Goal: Task Accomplishment & Management: Manage account settings

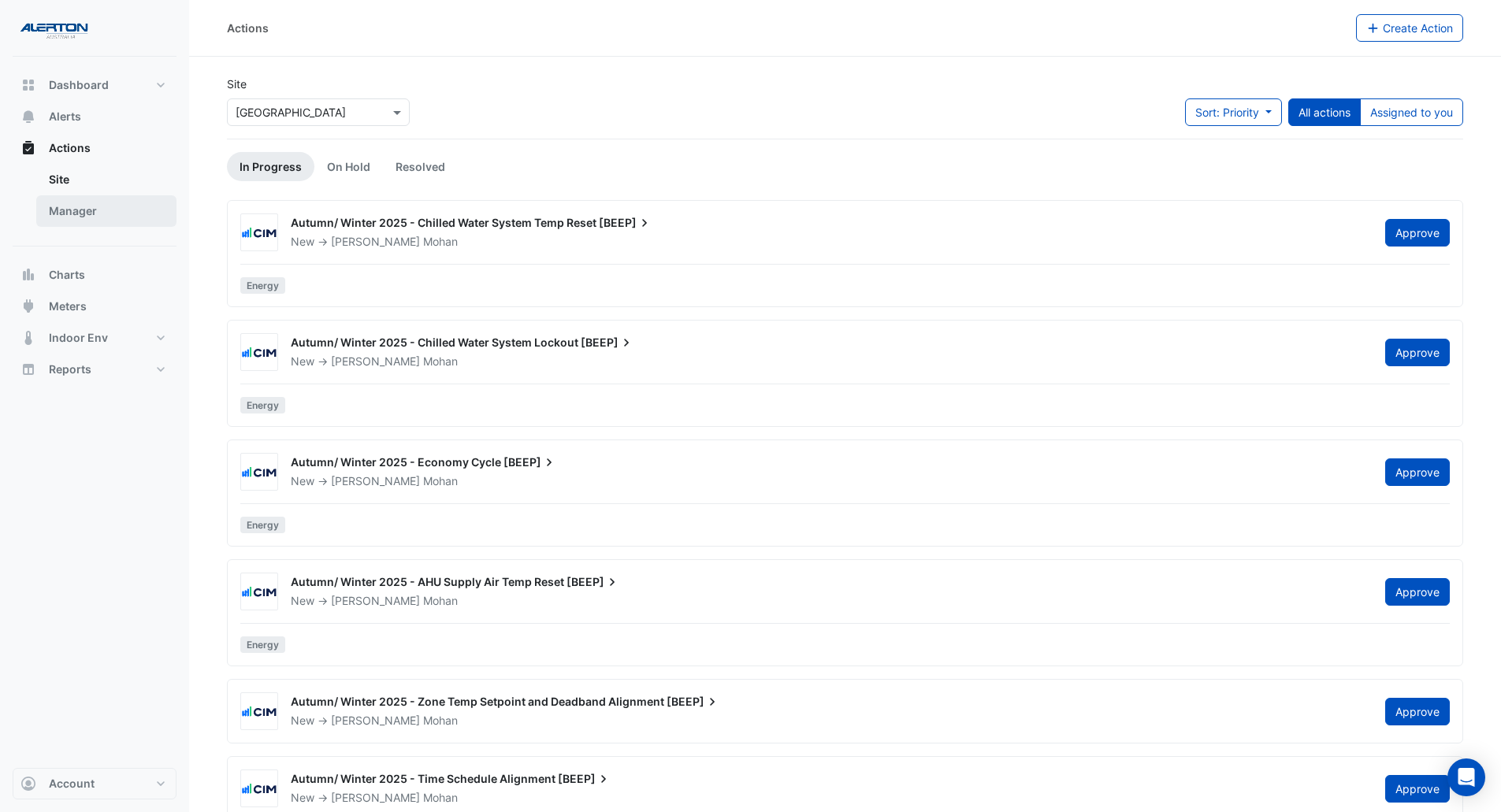
click at [79, 223] on link "Manager" at bounding box center [106, 211] width 140 height 32
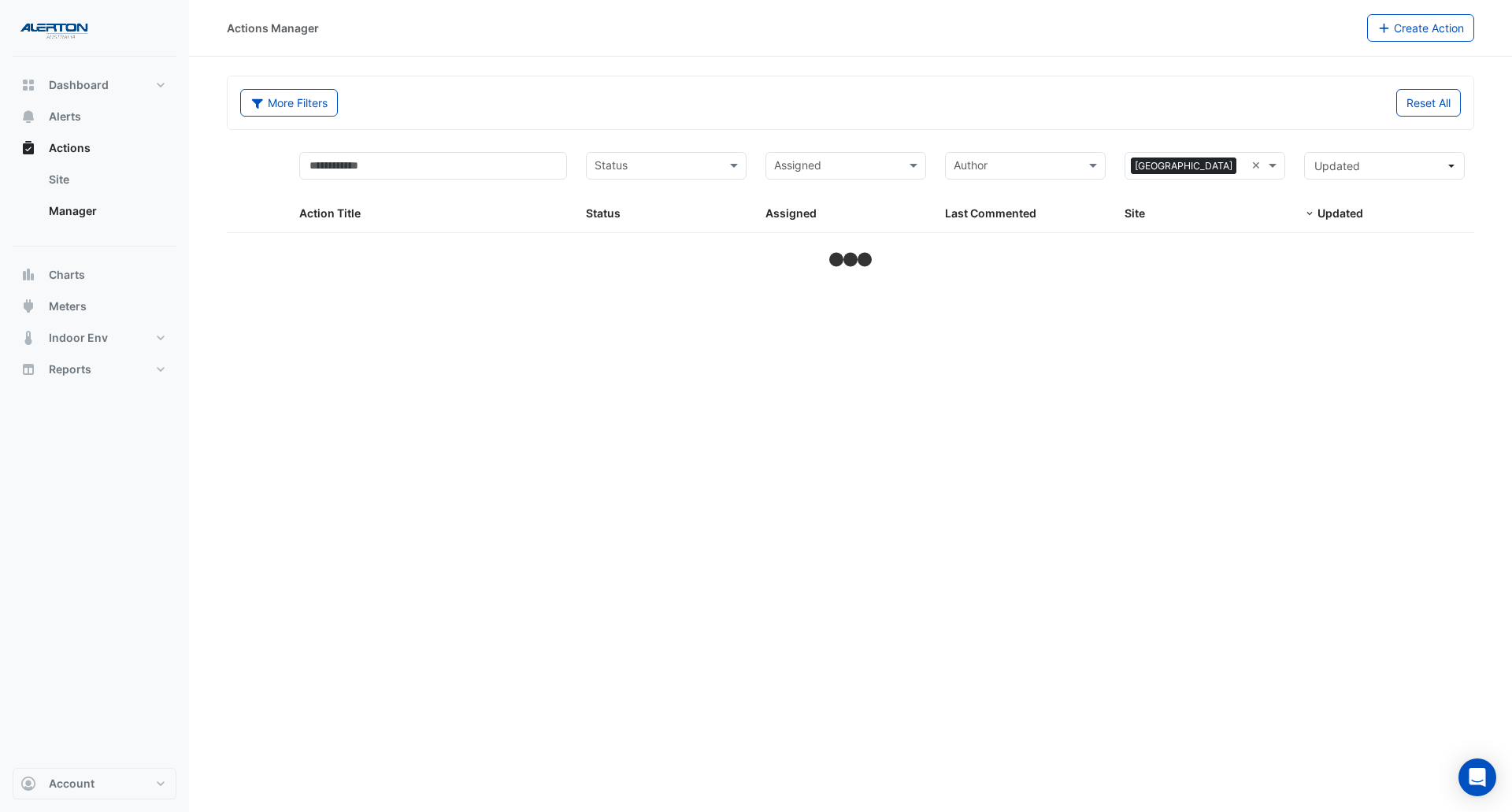
click at [806, 166] on input "text" at bounding box center [836, 167] width 125 height 18
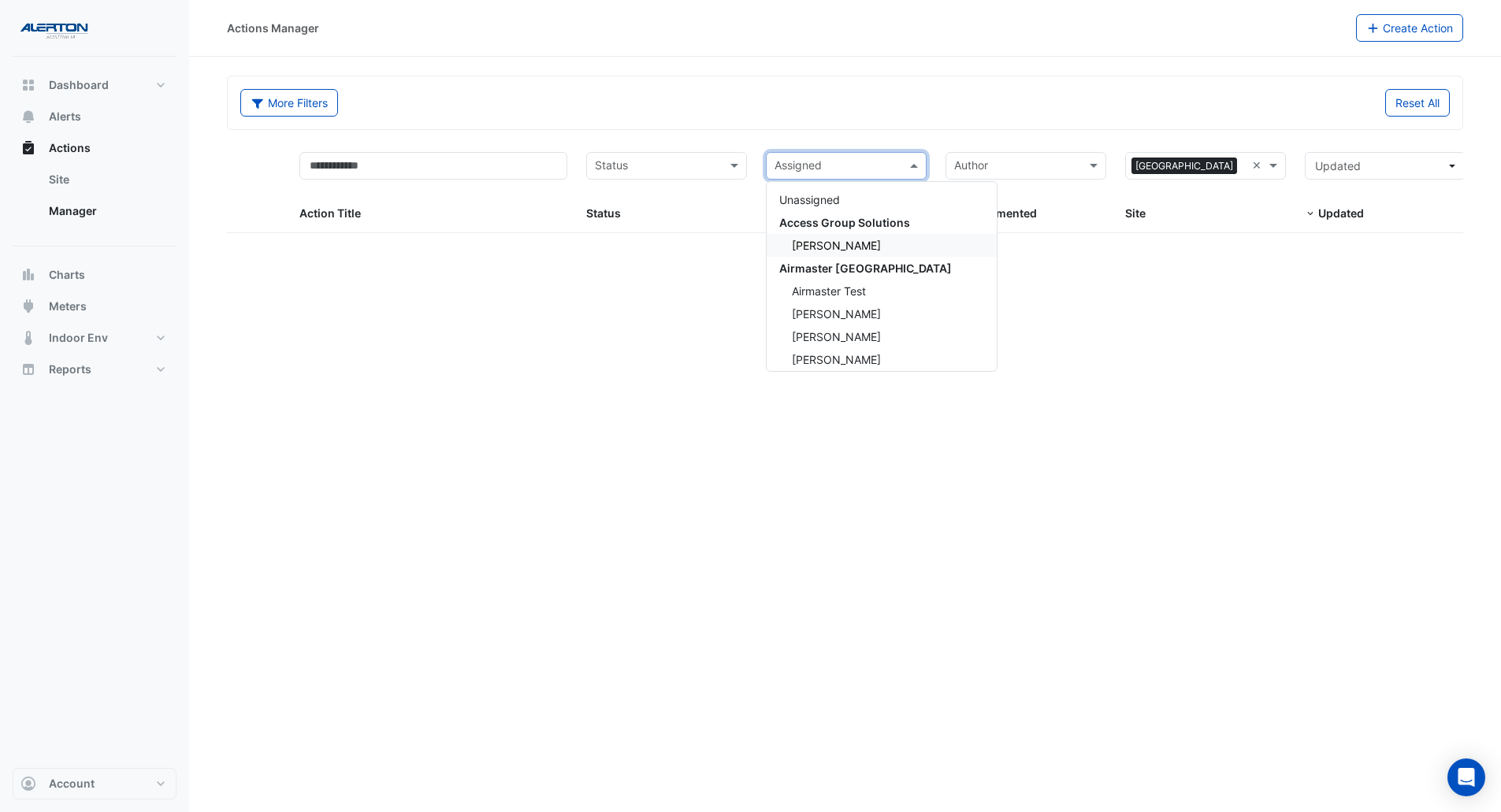
select select "***"
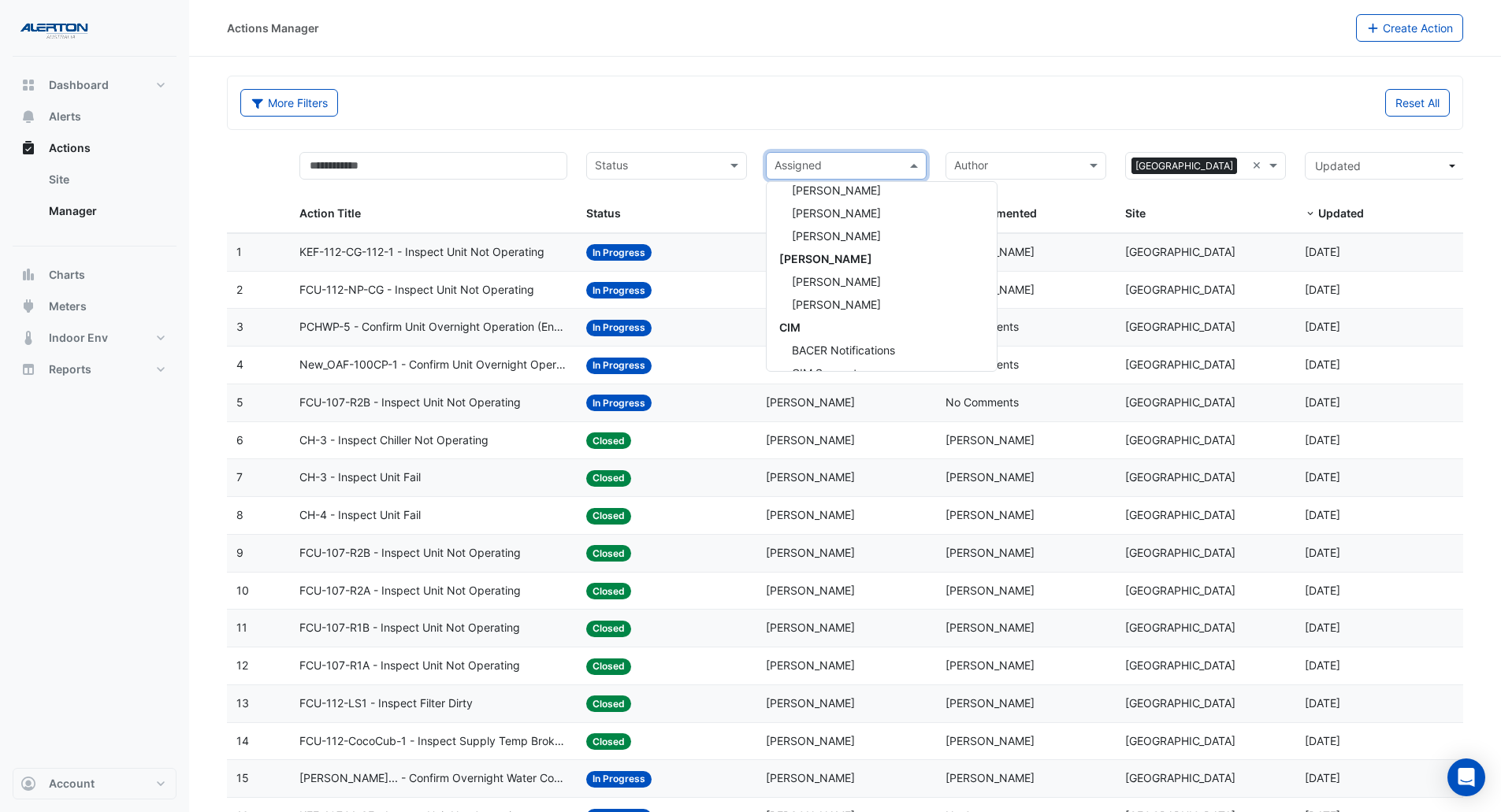
scroll to position [132, 0]
click at [839, 326] on div "[PERSON_NAME]" at bounding box center [881, 318] width 230 height 23
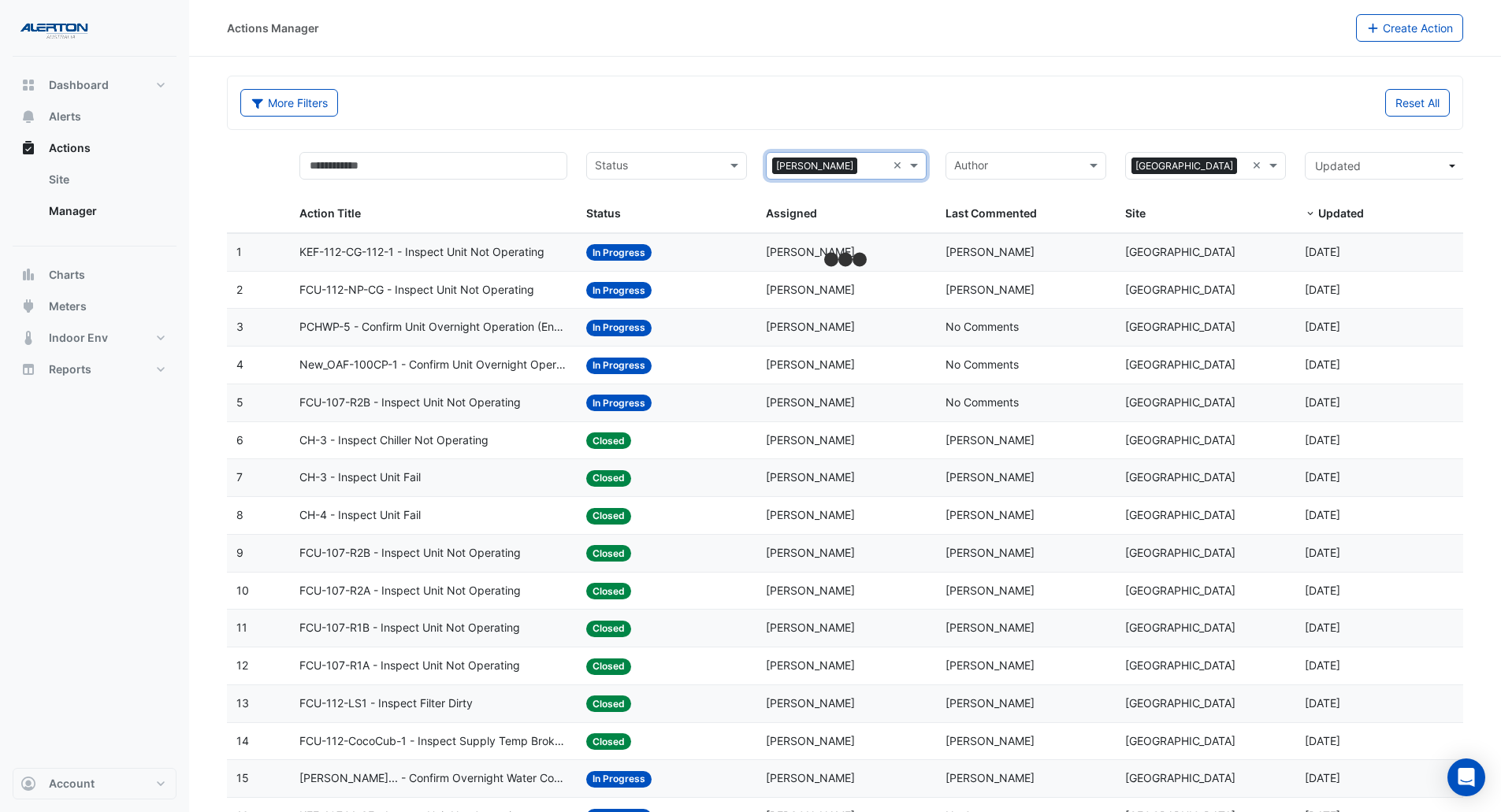
click at [696, 178] on div "Status" at bounding box center [666, 165] width 161 height 27
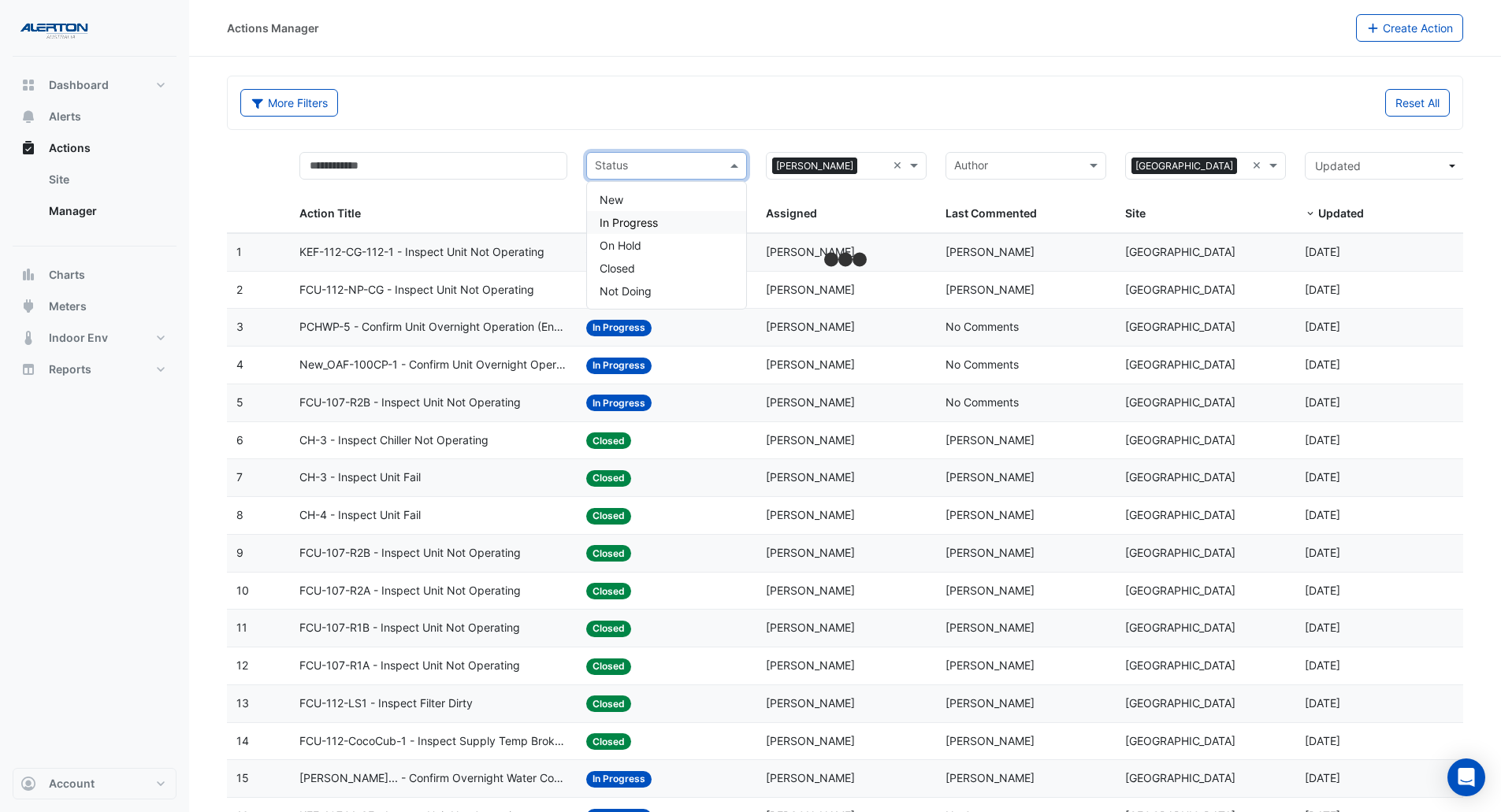
click at [629, 219] on span "In Progress" at bounding box center [628, 222] width 58 height 13
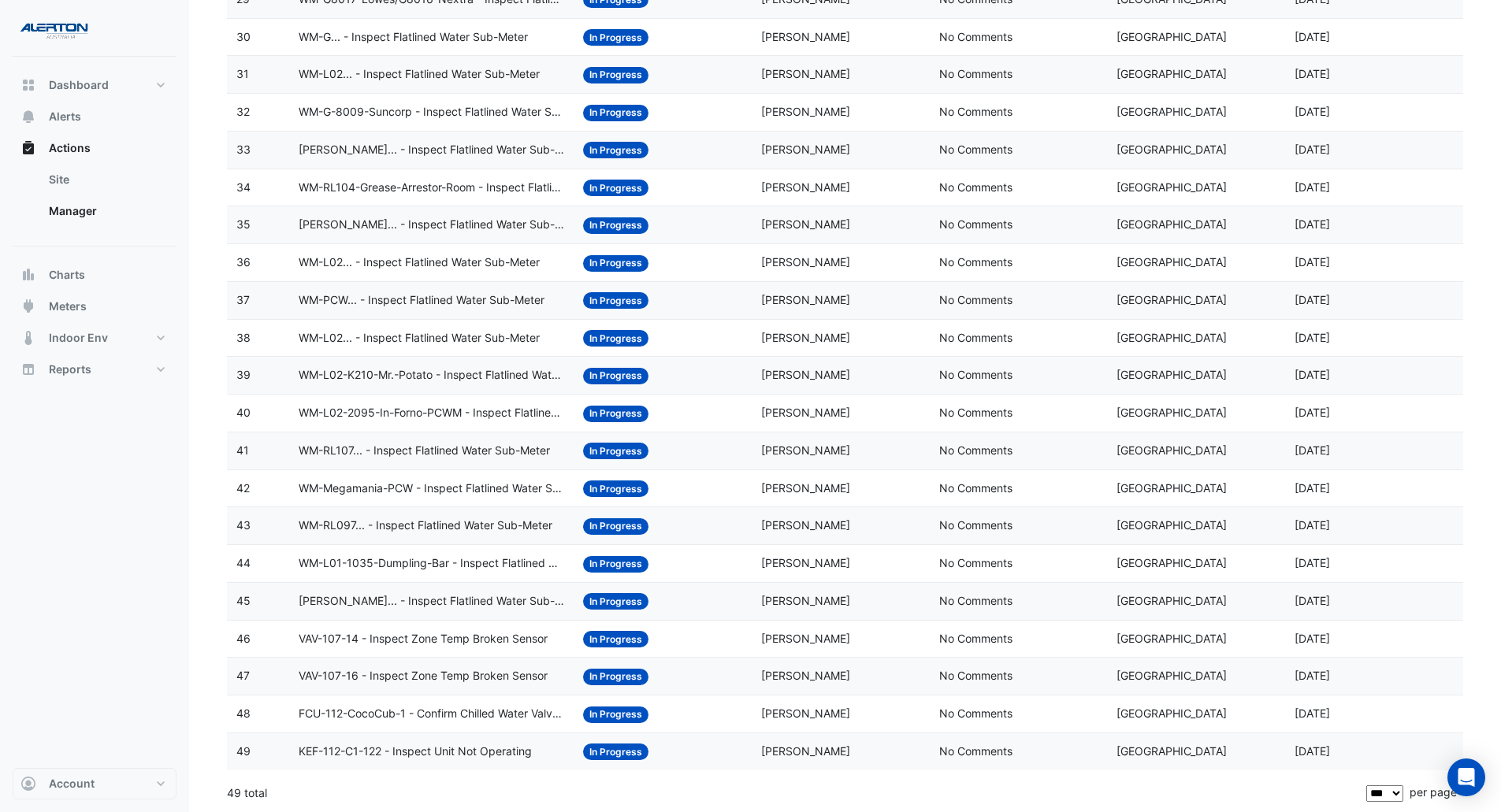
scroll to position [1307, 0]
click at [481, 530] on span "WM-RL097... - Inspect Flatlined Water Sub-Meter" at bounding box center [425, 525] width 253 height 18
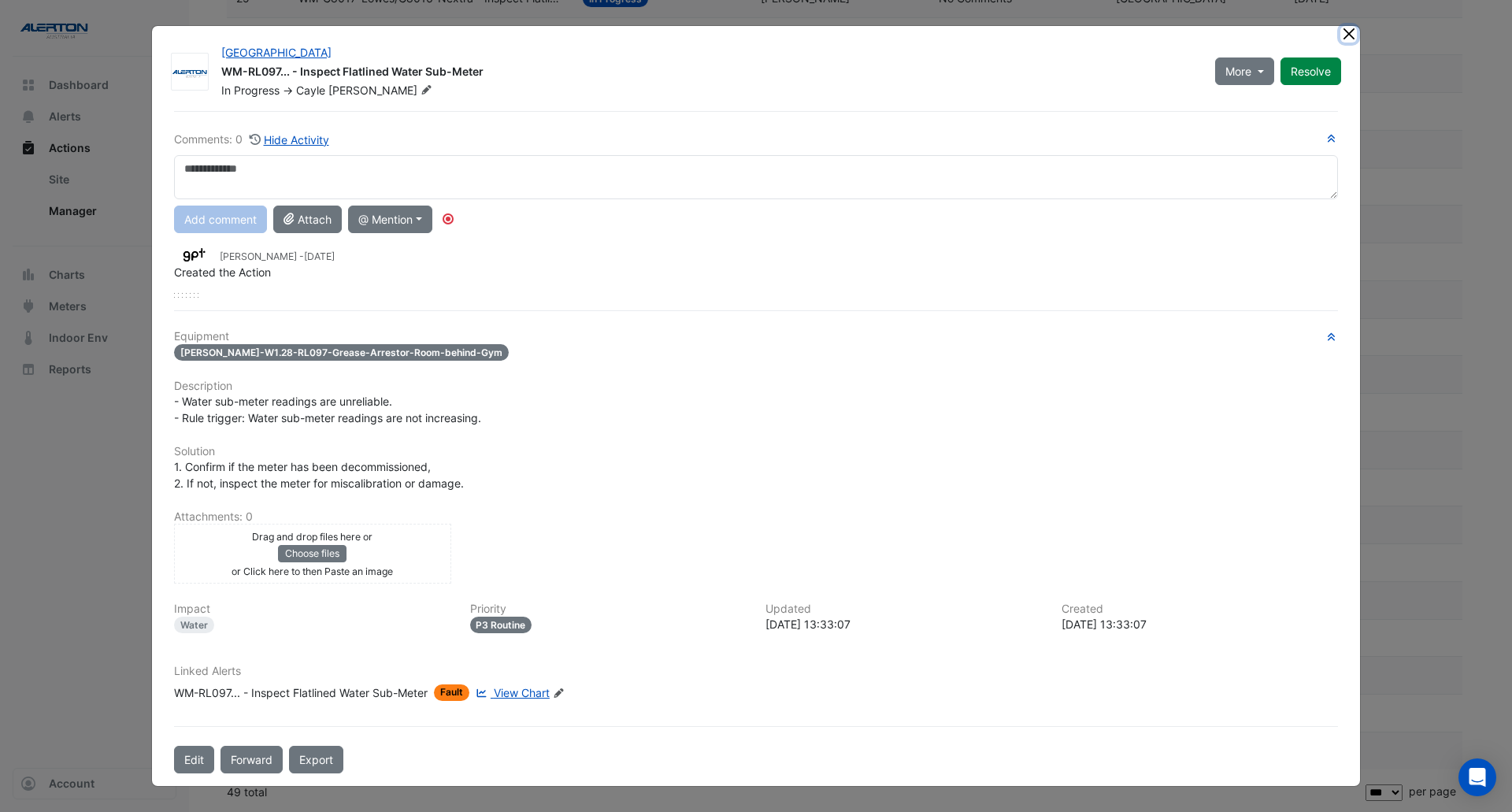
click at [1348, 37] on button "Close" at bounding box center [1348, 34] width 17 height 17
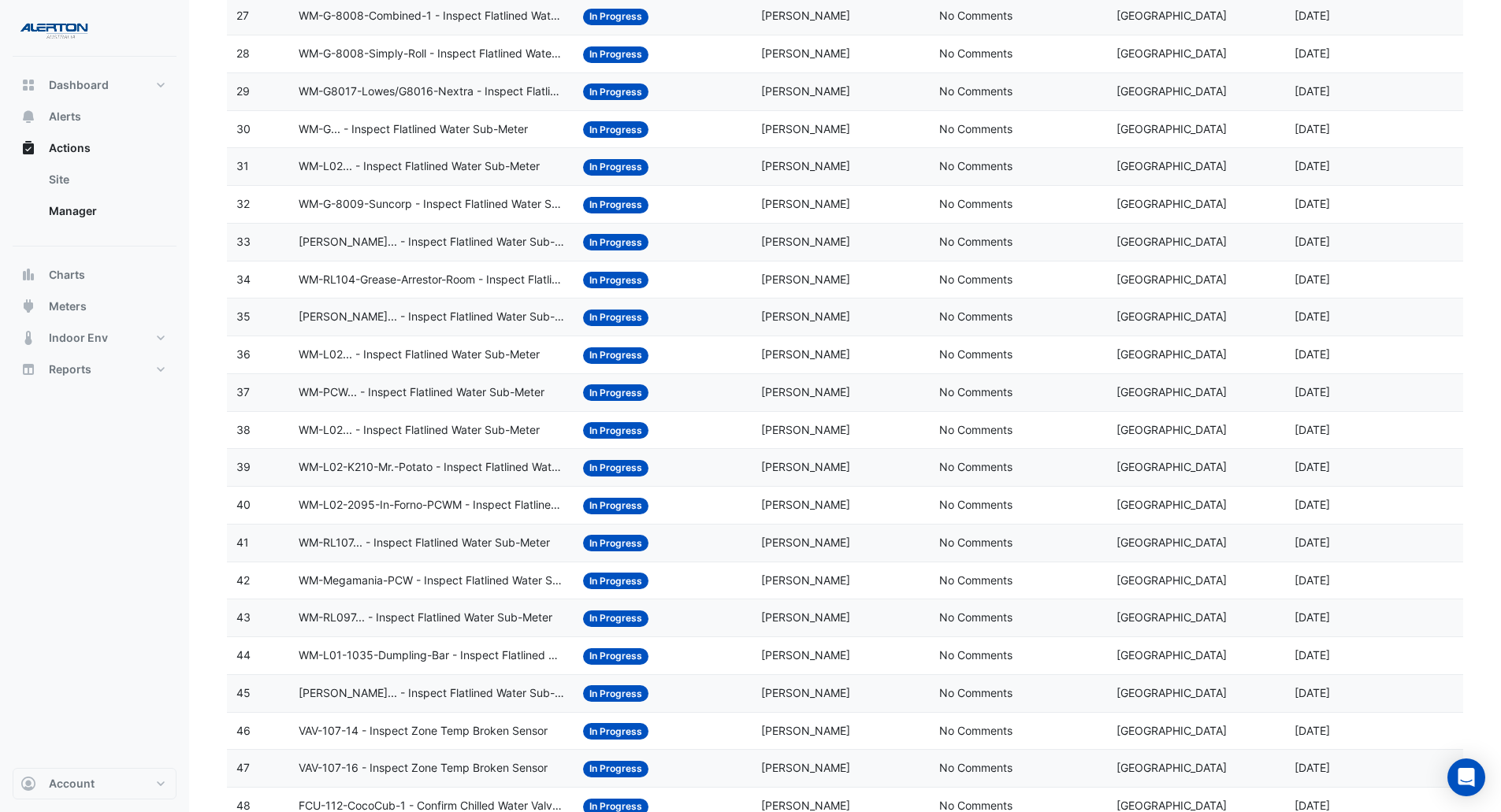
scroll to position [1175, 0]
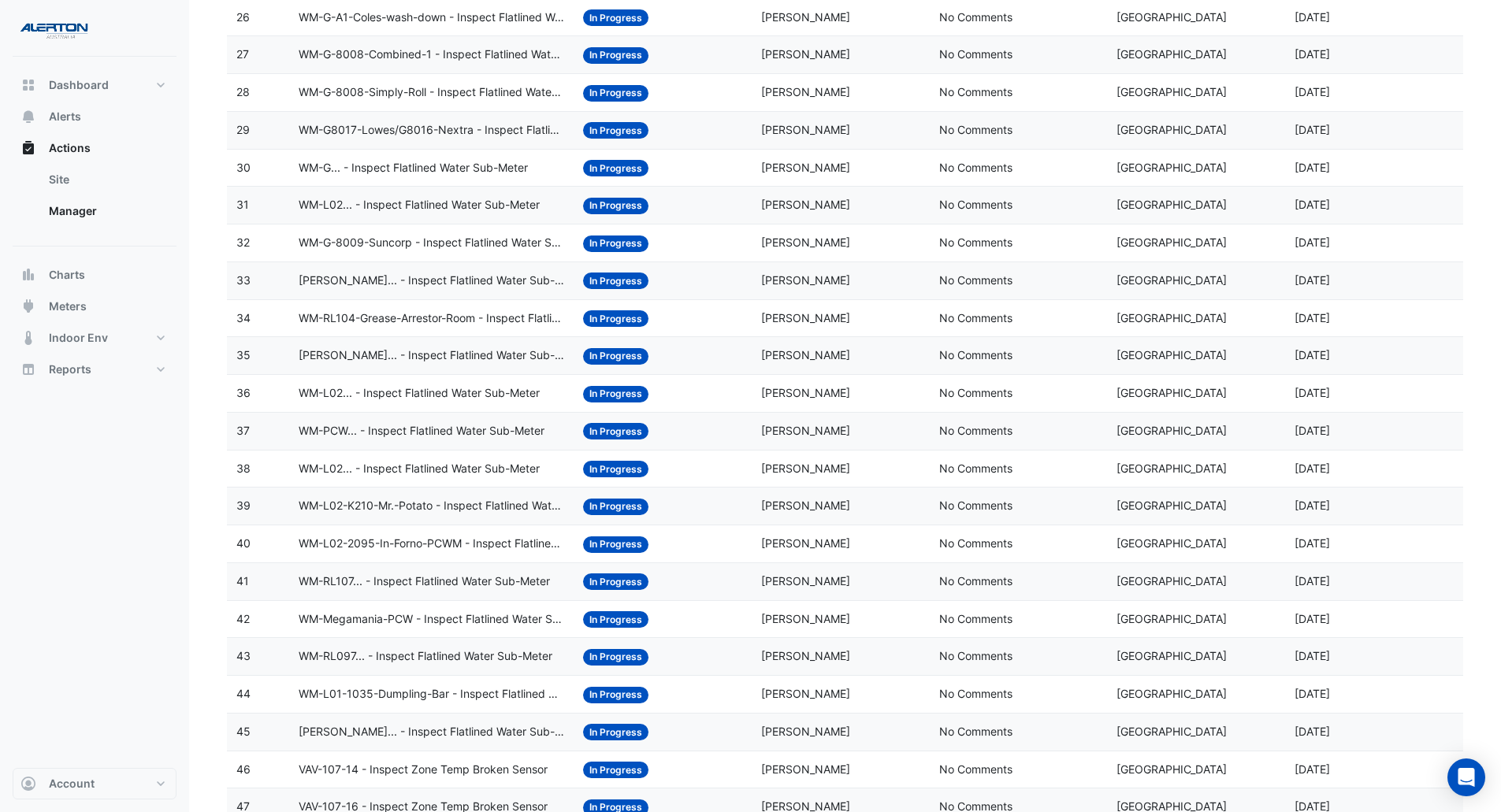
click at [436, 544] on span "WM-L02-2095-In-Forno-PCWM - Inspect Flatlined Water Sub-Meter" at bounding box center [431, 544] width 266 height 18
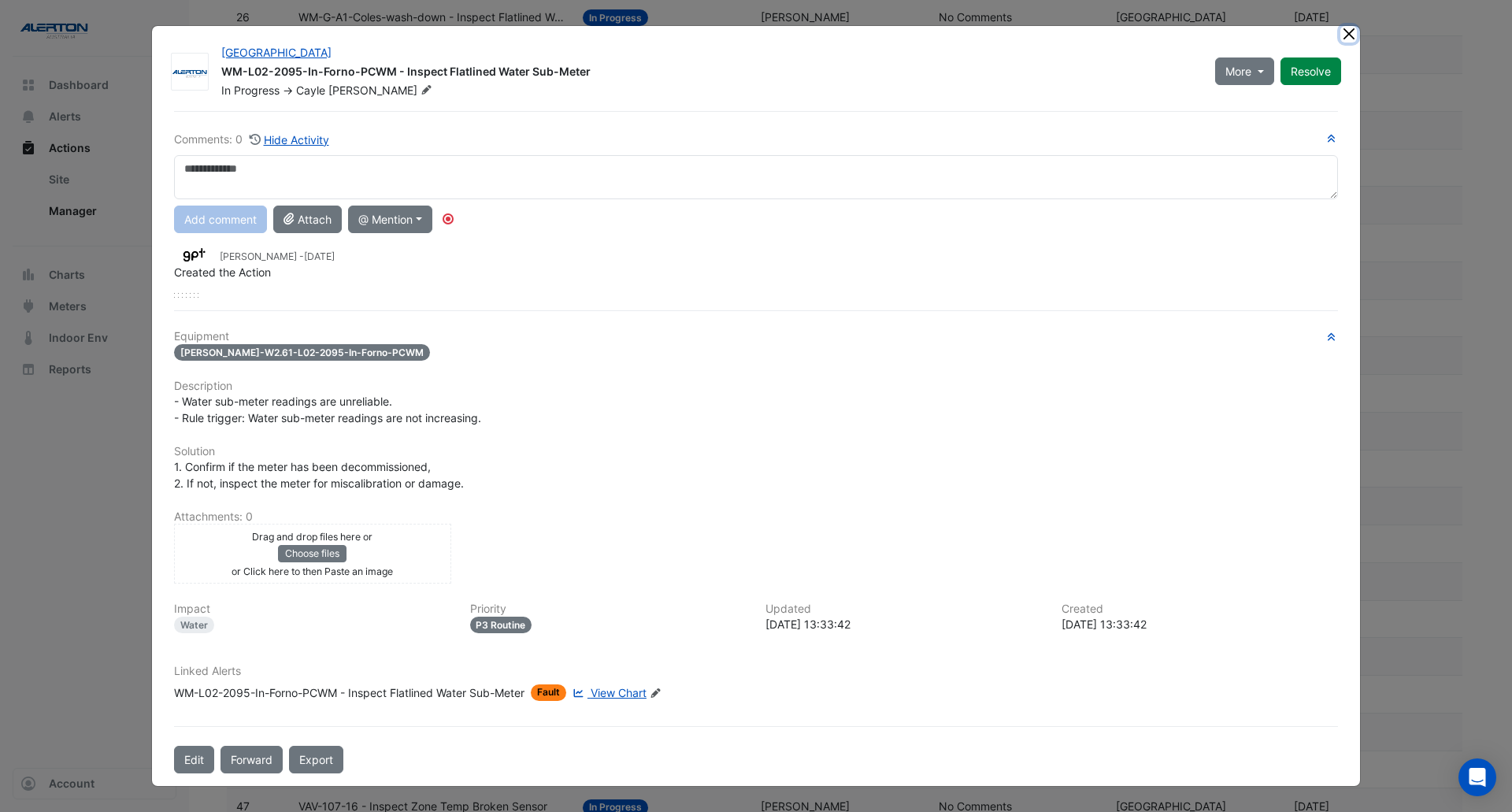
click at [1348, 32] on button "Close" at bounding box center [1348, 34] width 17 height 17
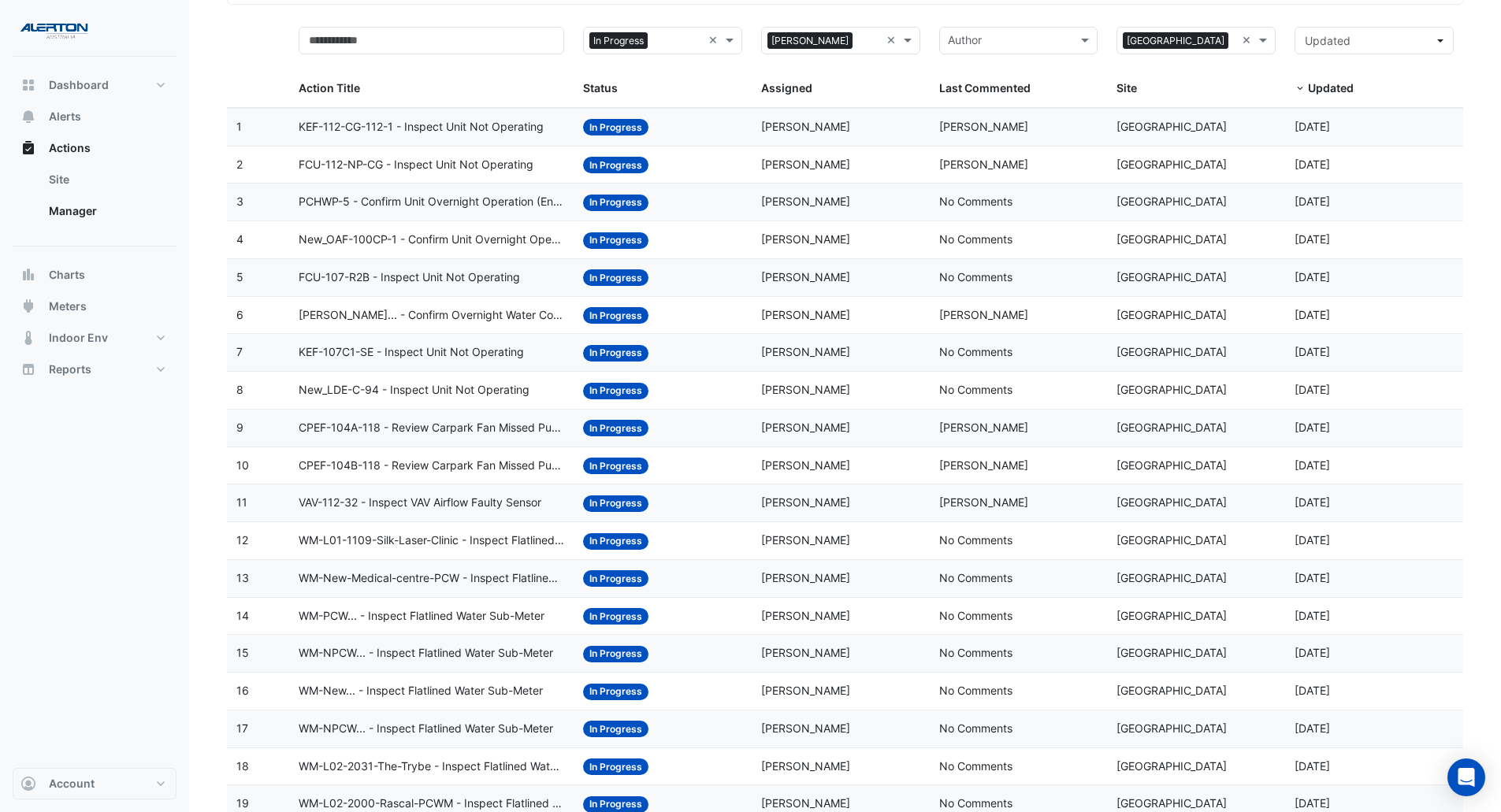
scroll to position [0, 0]
